Goal: Navigation & Orientation: Find specific page/section

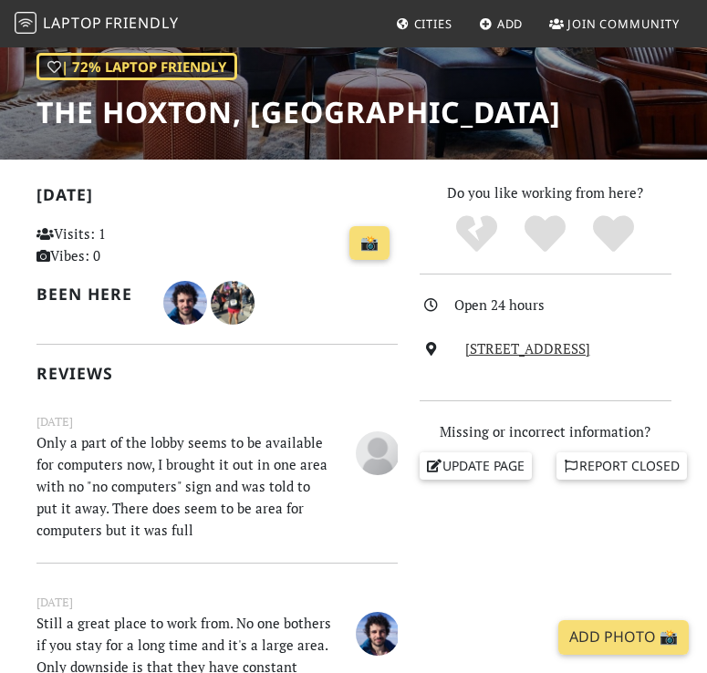
scroll to position [11, 0]
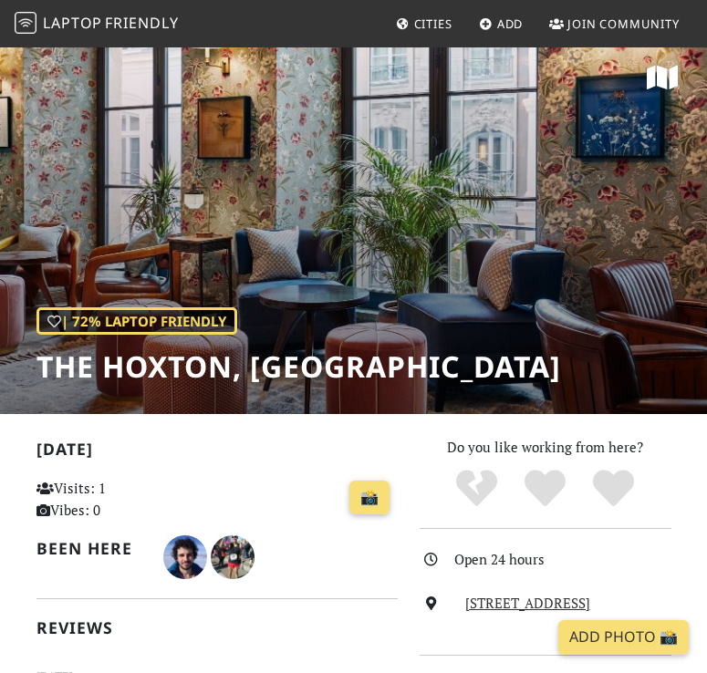
click at [82, 25] on span "Laptop" at bounding box center [72, 23] width 59 height 20
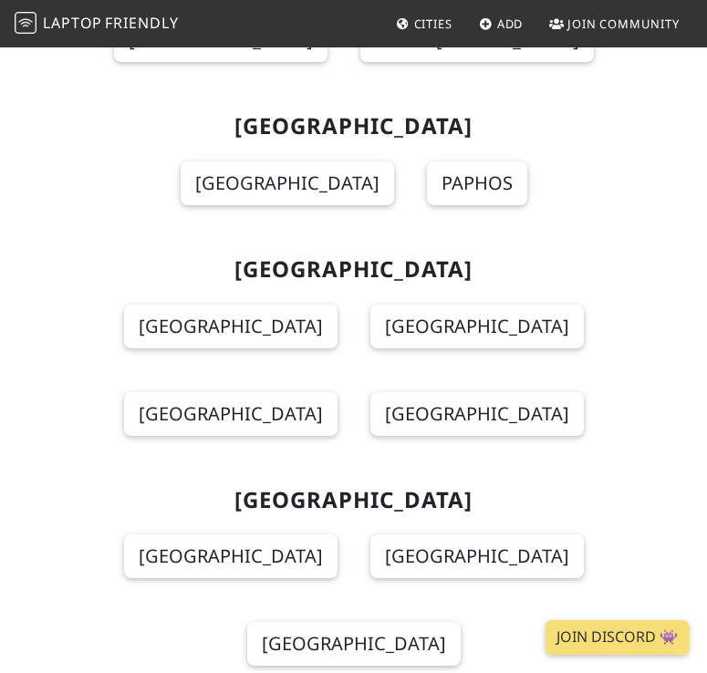
scroll to position [6327, 0]
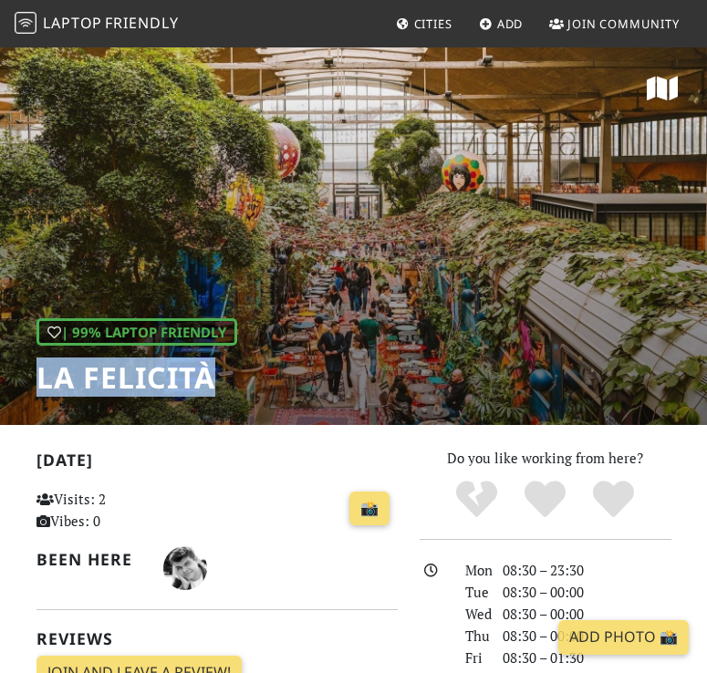
drag, startPoint x: 225, startPoint y: 375, endPoint x: 36, endPoint y: 380, distance: 189.0
click at [36, 380] on h1 "La Felicità" at bounding box center [136, 377] width 201 height 35
copy h1 "La Felicità"
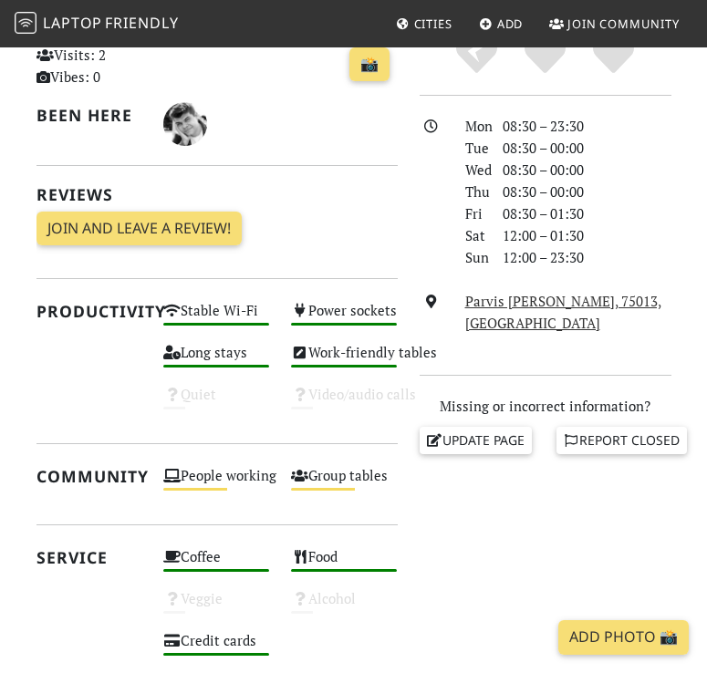
scroll to position [331, 0]
